Goal: Find specific page/section

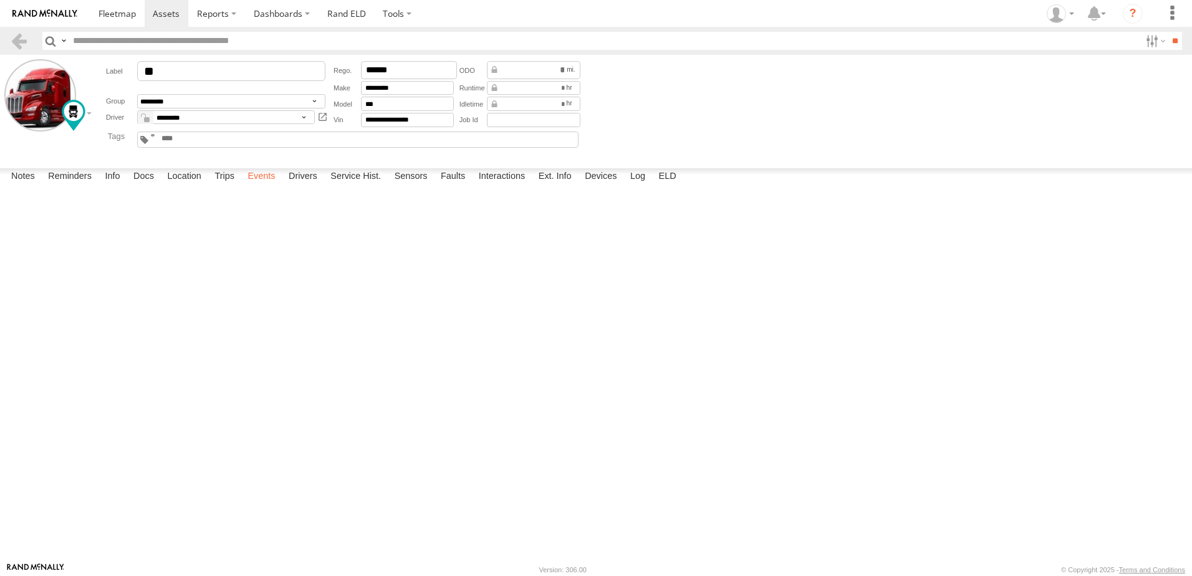
click at [269, 186] on label "Events" at bounding box center [261, 176] width 40 height 17
click at [16, 40] on link at bounding box center [19, 41] width 18 height 18
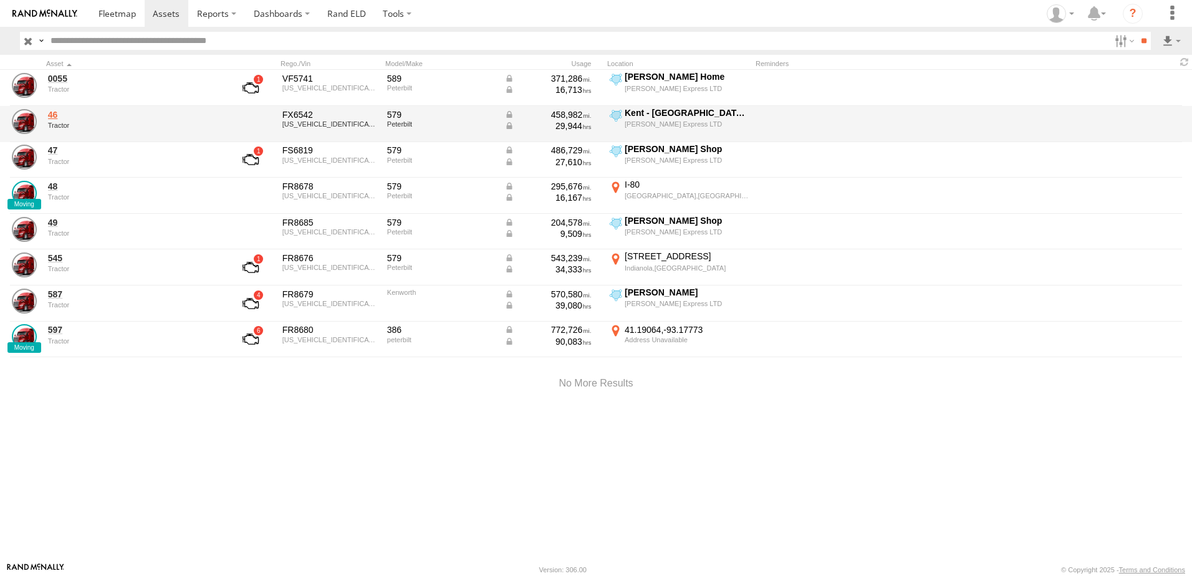
click at [55, 117] on link "46" at bounding box center [133, 114] width 171 height 11
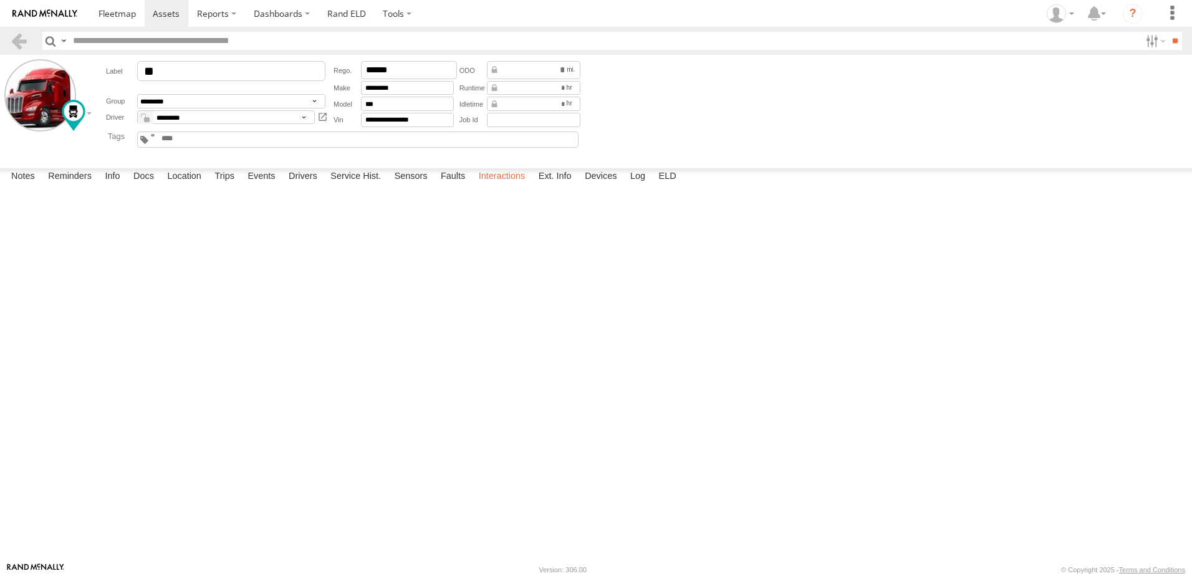
click at [497, 186] on label "Interactions" at bounding box center [502, 176] width 59 height 17
click at [1145, 38] on label at bounding box center [1154, 41] width 27 height 18
click at [0, 0] on span "trailer" at bounding box center [0, 0] width 0 height 0
click at [0, 0] on span "Tractor" at bounding box center [0, 0] width 0 height 0
click at [1168, 39] on input "**" at bounding box center [1175, 41] width 14 height 18
